Goal: Information Seeking & Learning: Learn about a topic

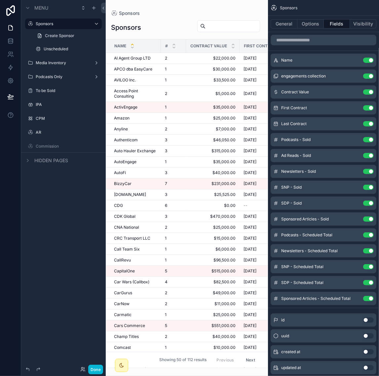
click at [243, 355] on button "Next" at bounding box center [250, 360] width 19 height 10
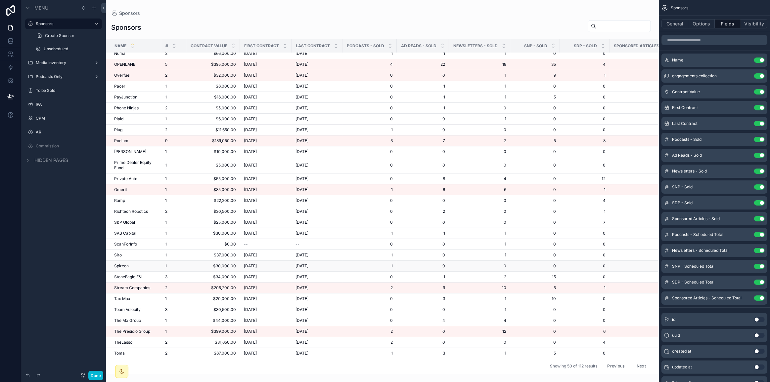
scroll to position [250, 0]
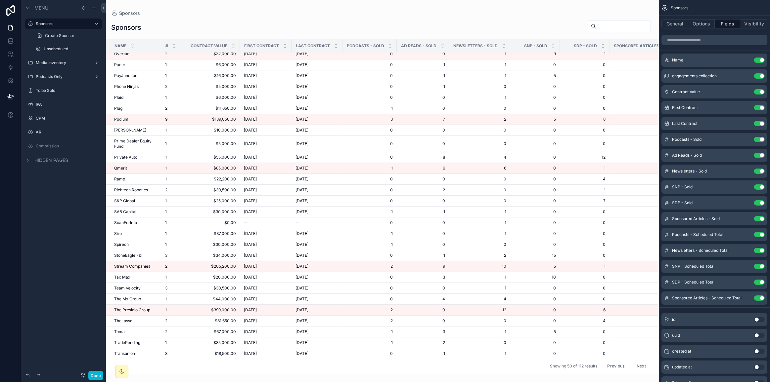
click at [379, 361] on button "Next" at bounding box center [641, 366] width 19 height 10
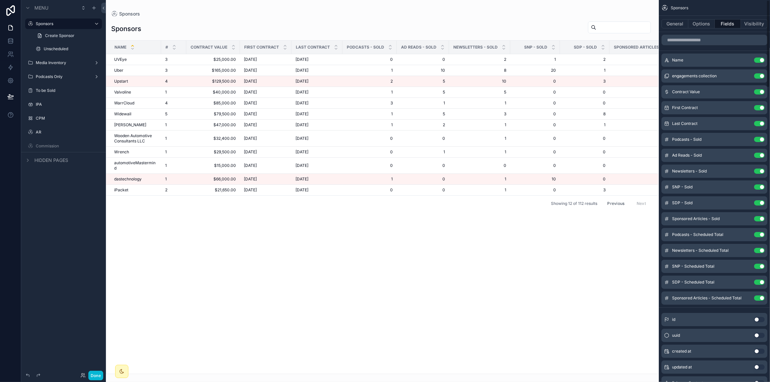
click at [379, 28] on div "General Options Fields Visibility" at bounding box center [713, 24] width 111 height 16
click at [379, 26] on button "Options" at bounding box center [701, 23] width 26 height 9
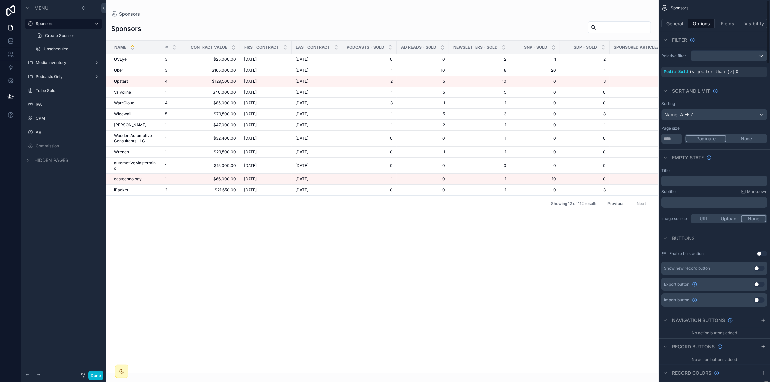
click at [379, 120] on div "Sorting Name: A -> Z Page size ** Paginate None" at bounding box center [713, 123] width 111 height 48
click at [379, 116] on div "Name: A -> Z" at bounding box center [713, 114] width 105 height 11
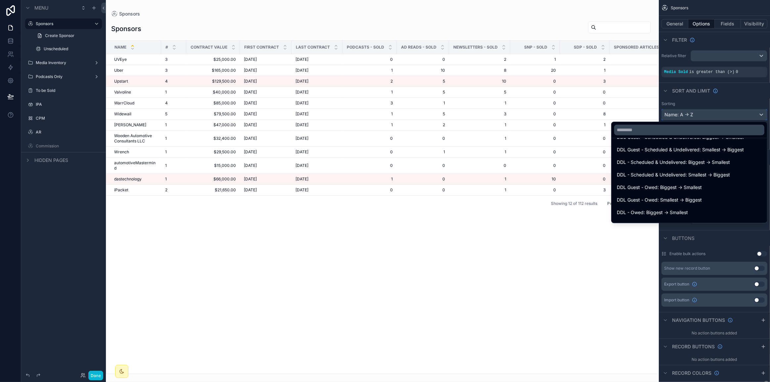
scroll to position [2044, 0]
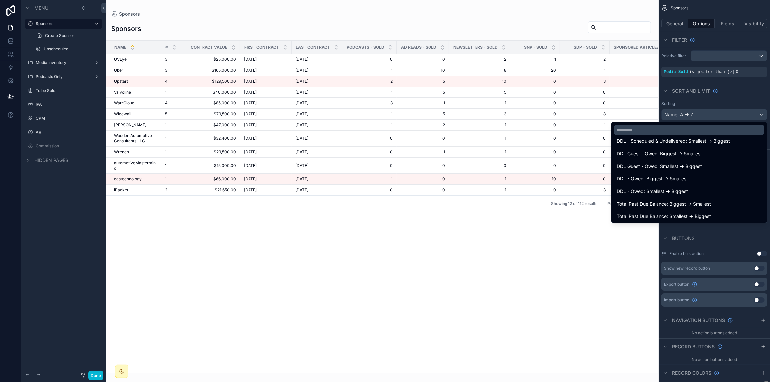
click at [379, 257] on div "Name # Contract Value First Contract Last Contract Podcasts - Sold Ad Reads - S…" at bounding box center [382, 207] width 552 height 333
click at [379, 230] on div "Name # Contract Value First Contract Last Contract Podcasts - Sold Ad Reads - S…" at bounding box center [382, 207] width 552 height 333
click at [379, 113] on div "scrollable content" at bounding box center [385, 191] width 770 height 382
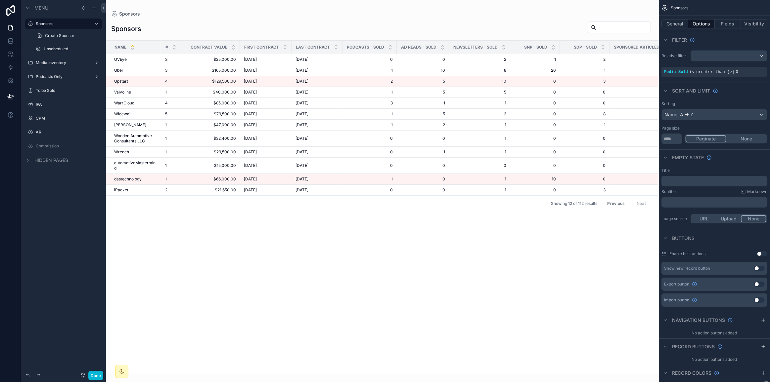
click at [321, 307] on div "Name # Contract Value First Contract Last Contract Podcasts - Sold Ad Reads - S…" at bounding box center [382, 207] width 552 height 333
click at [12, 117] on icon at bounding box center [10, 114] width 5 height 5
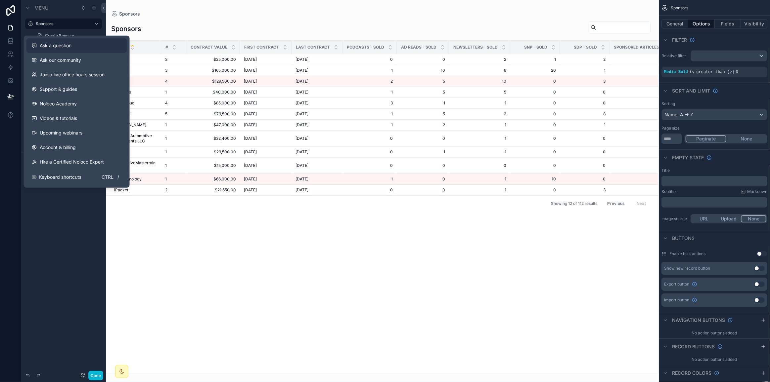
click at [78, 46] on div "Ask a question" at bounding box center [77, 45] width 90 height 7
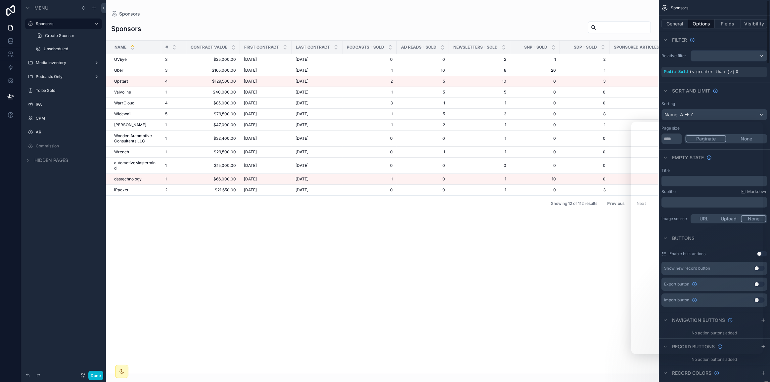
click at [322, 298] on div "Name # Contract Value First Contract Last Contract Podcasts - Sold Ad Reads - S…" at bounding box center [382, 207] width 552 height 333
